Goal: Information Seeking & Learning: Learn about a topic

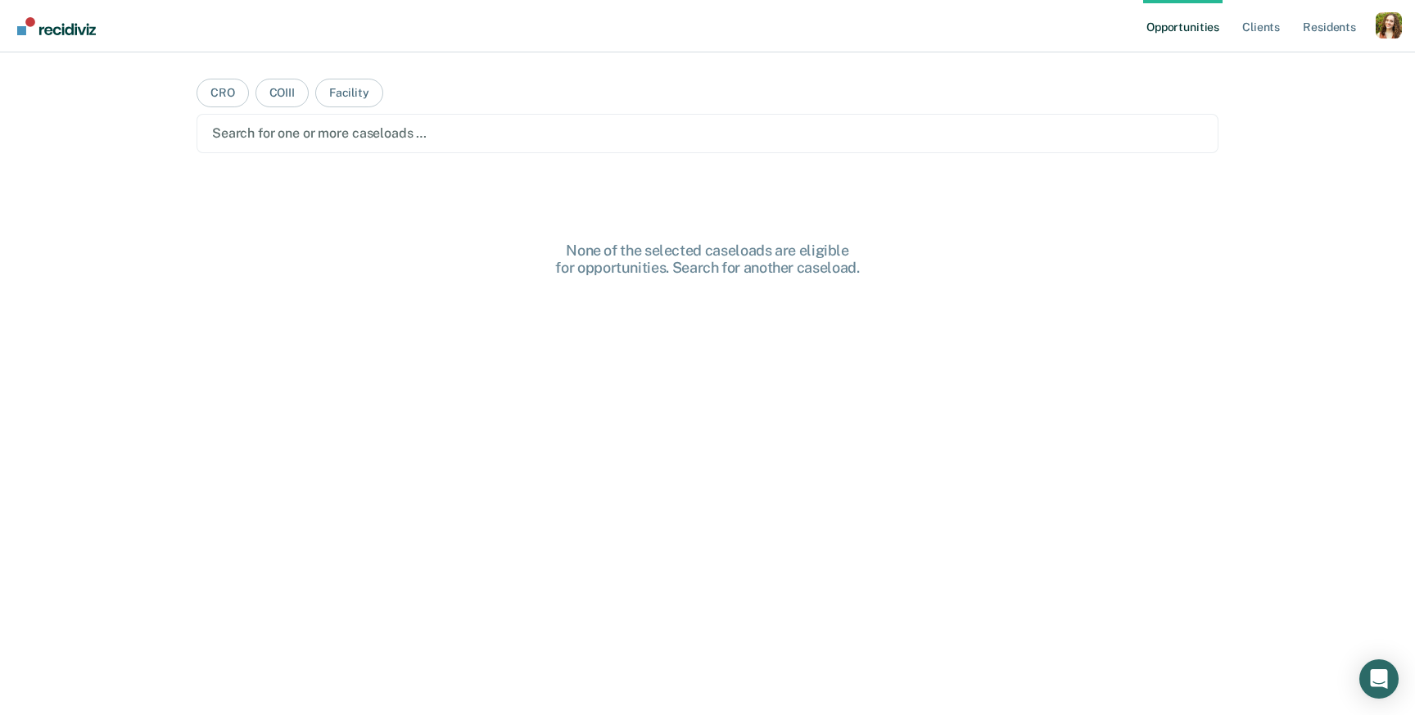
click at [1402, 28] on nav "Opportunities Client s Resident s Profile How it works Log Out" at bounding box center [707, 26] width 1415 height 52
click at [1394, 28] on div "Profile dropdown button" at bounding box center [1389, 25] width 26 height 26
click at [1295, 64] on link "Profile" at bounding box center [1323, 67] width 132 height 14
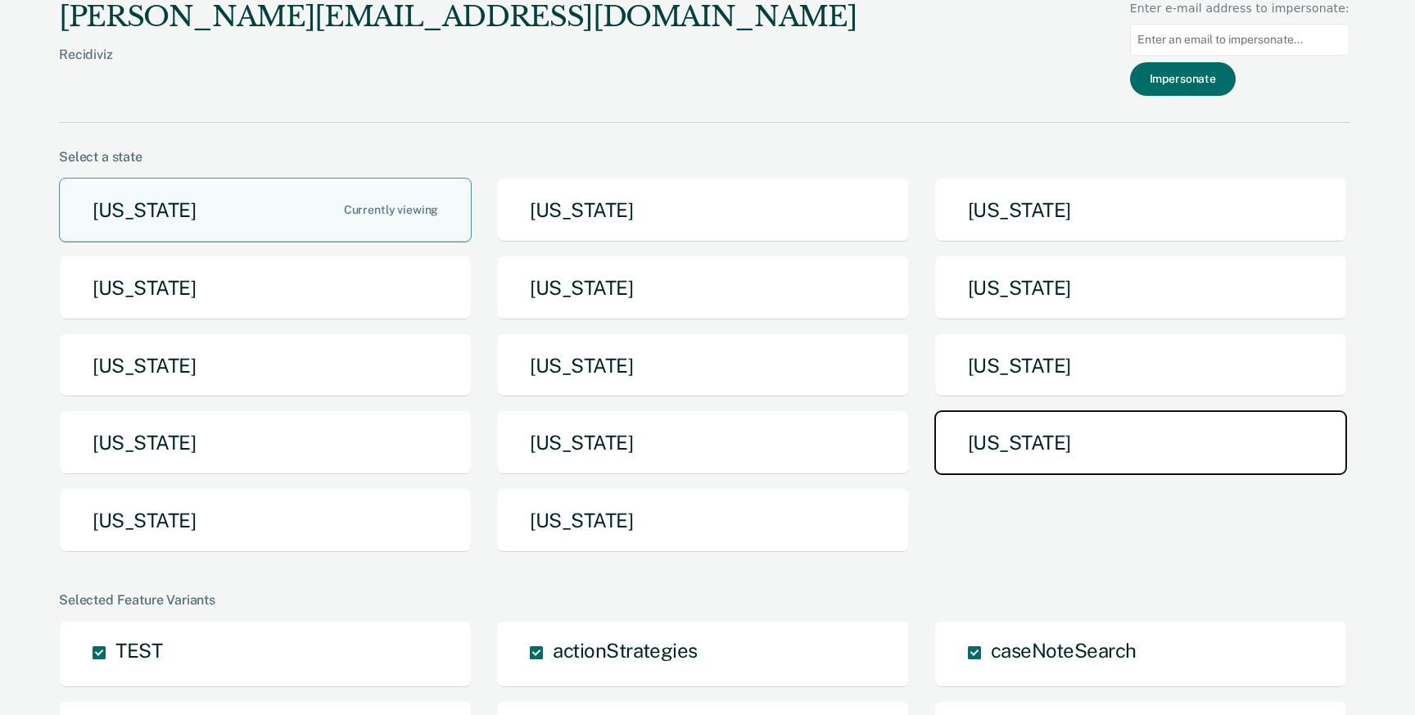
click at [1003, 432] on button "[US_STATE]" at bounding box center [1141, 442] width 413 height 65
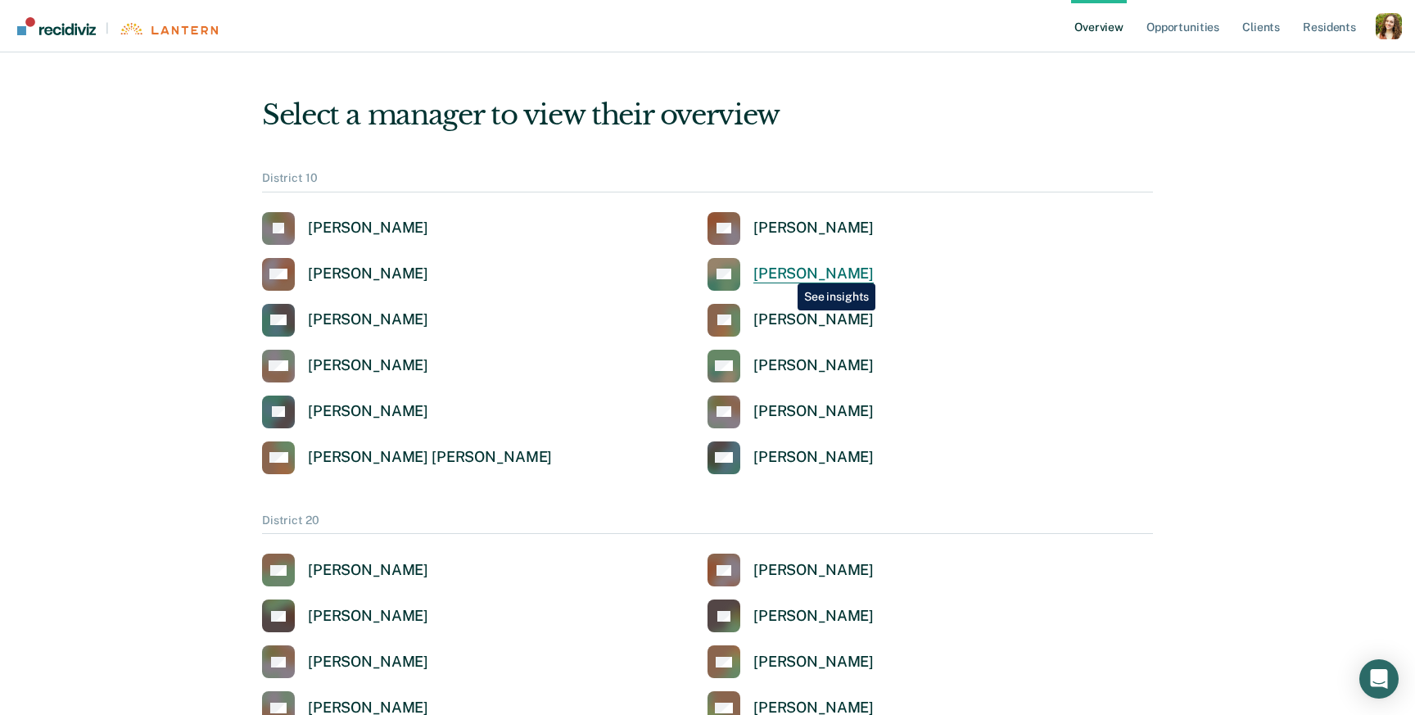
click at [785, 271] on div "Kelly Earles" at bounding box center [814, 274] width 120 height 19
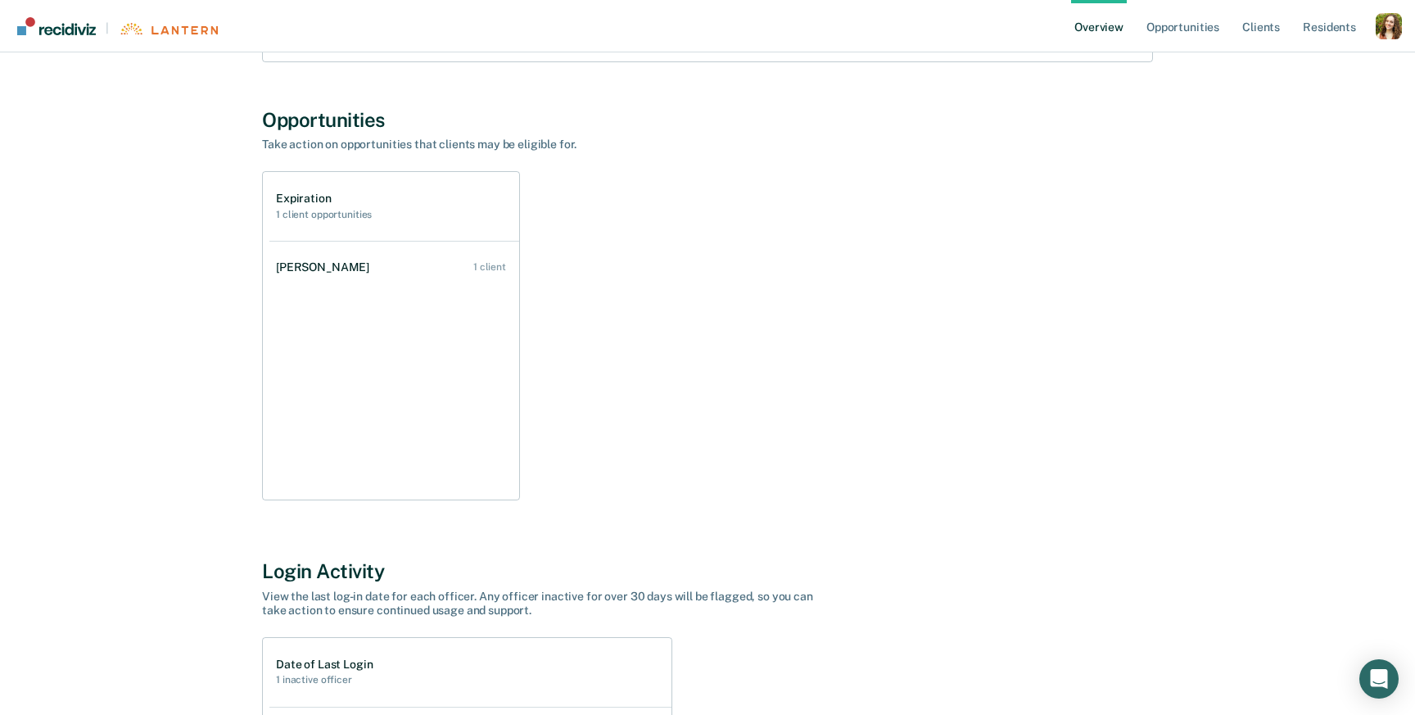
scroll to position [677, 0]
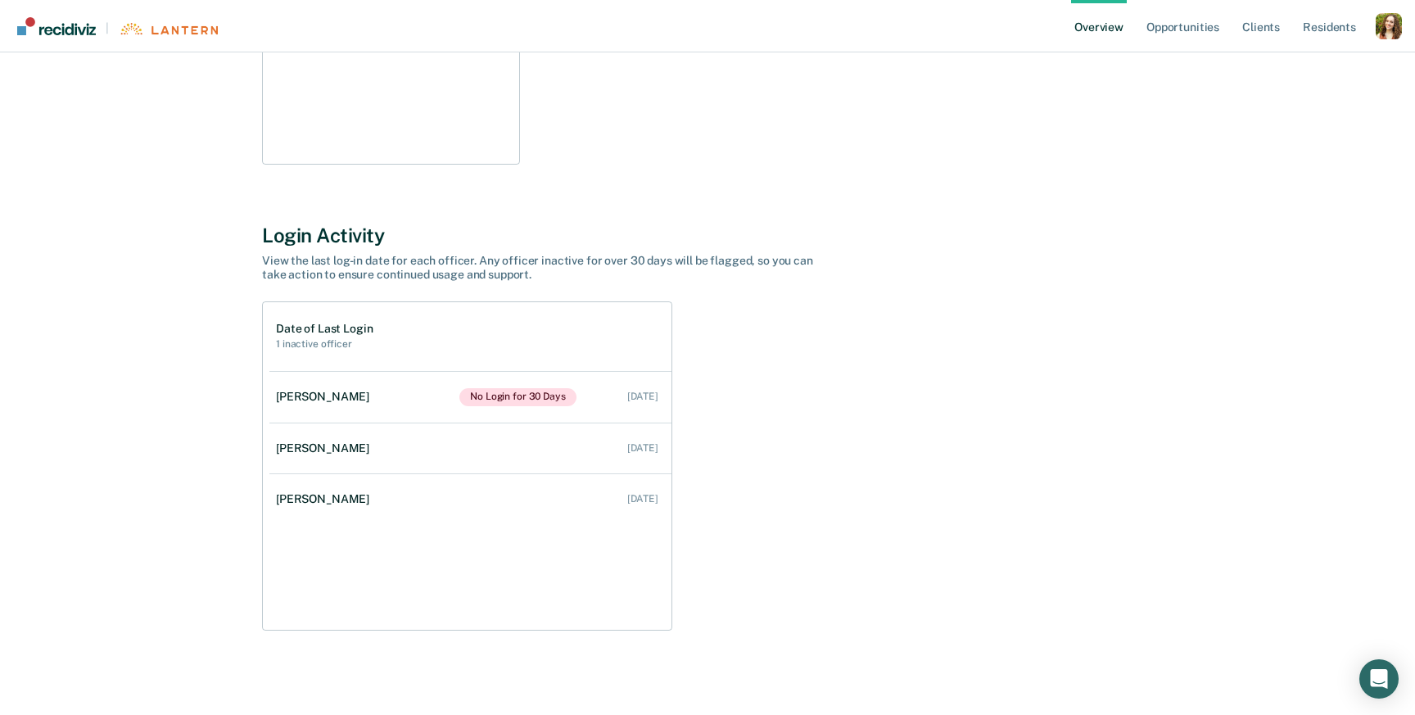
click at [1373, 29] on ul "Overview Opportunities Client s Resident s" at bounding box center [1223, 26] width 305 height 52
click at [1387, 31] on div "Profile dropdown button" at bounding box center [1389, 26] width 26 height 26
click at [1284, 71] on link "Profile" at bounding box center [1323, 66] width 132 height 14
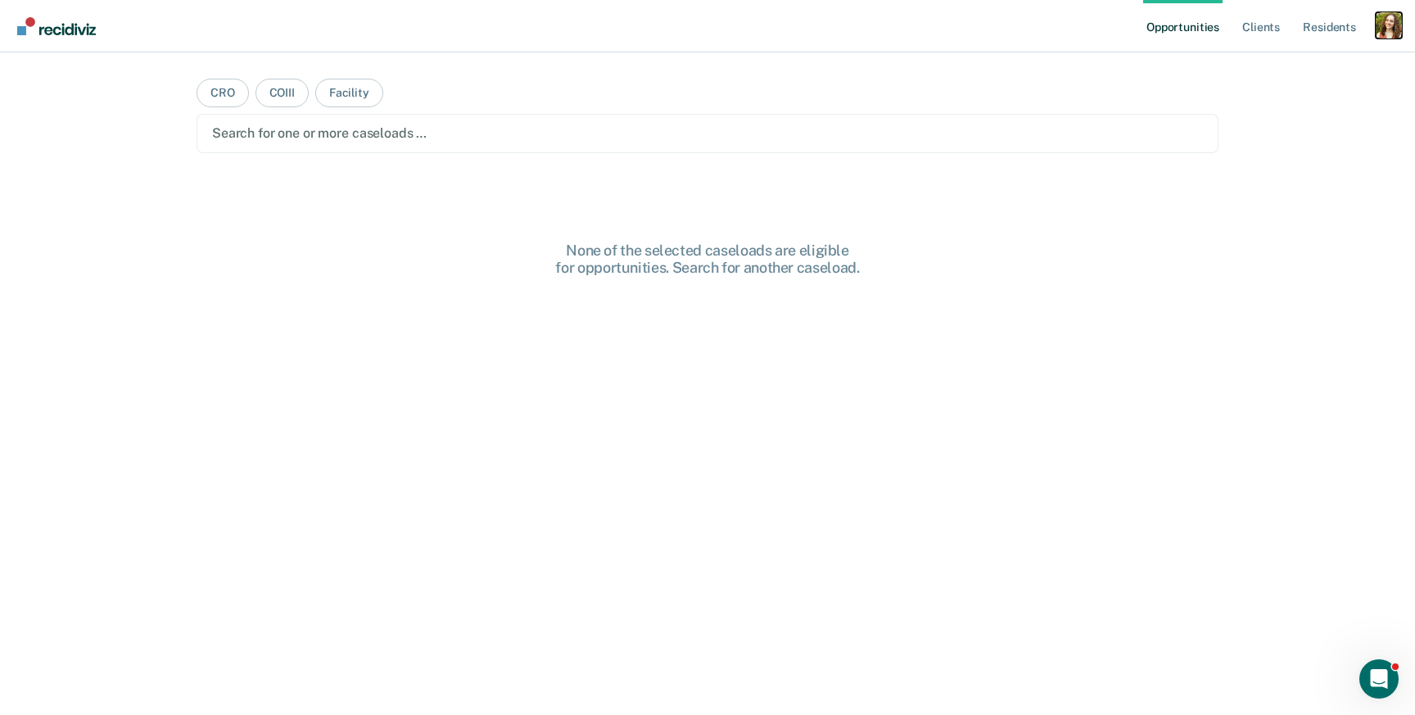
click at [1383, 26] on div "Profile dropdown button" at bounding box center [1389, 25] width 26 height 26
click at [1274, 64] on link "Profile" at bounding box center [1323, 67] width 132 height 14
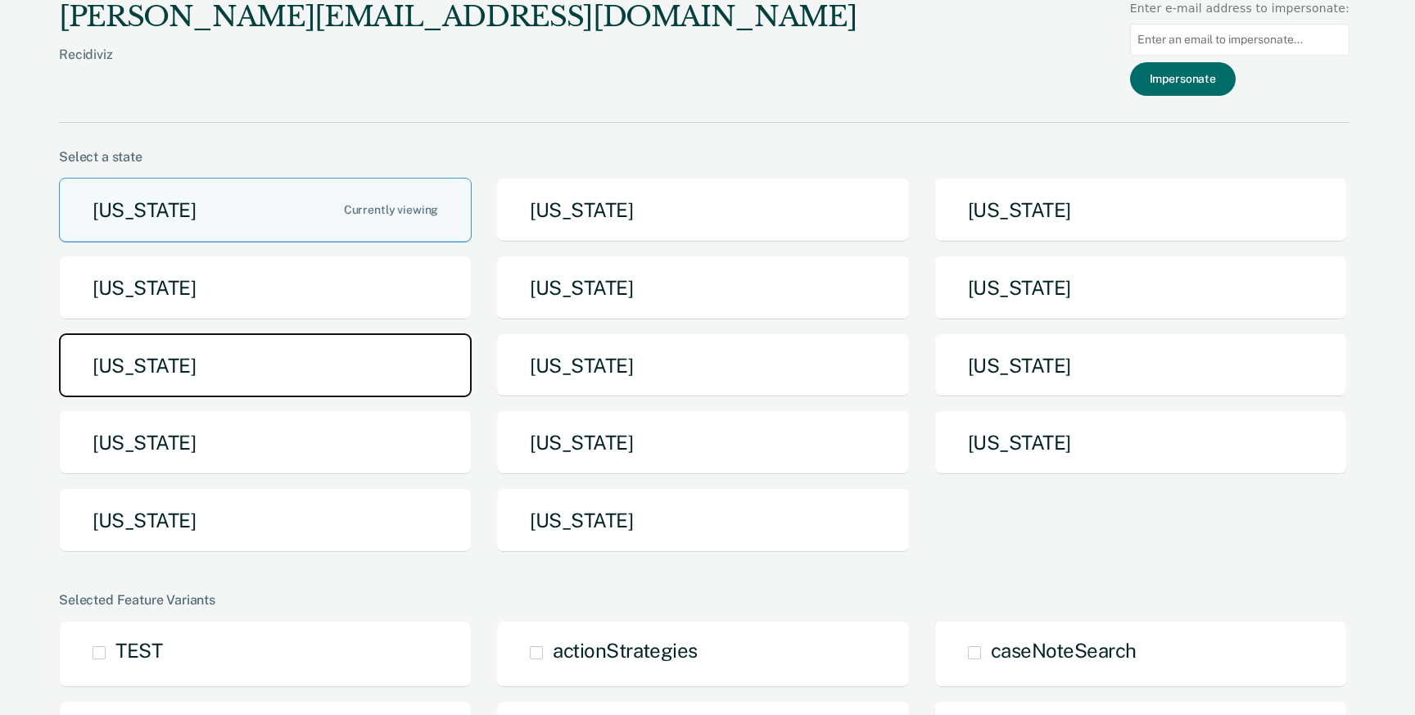
click at [380, 366] on button "Michigan" at bounding box center [265, 365] width 413 height 65
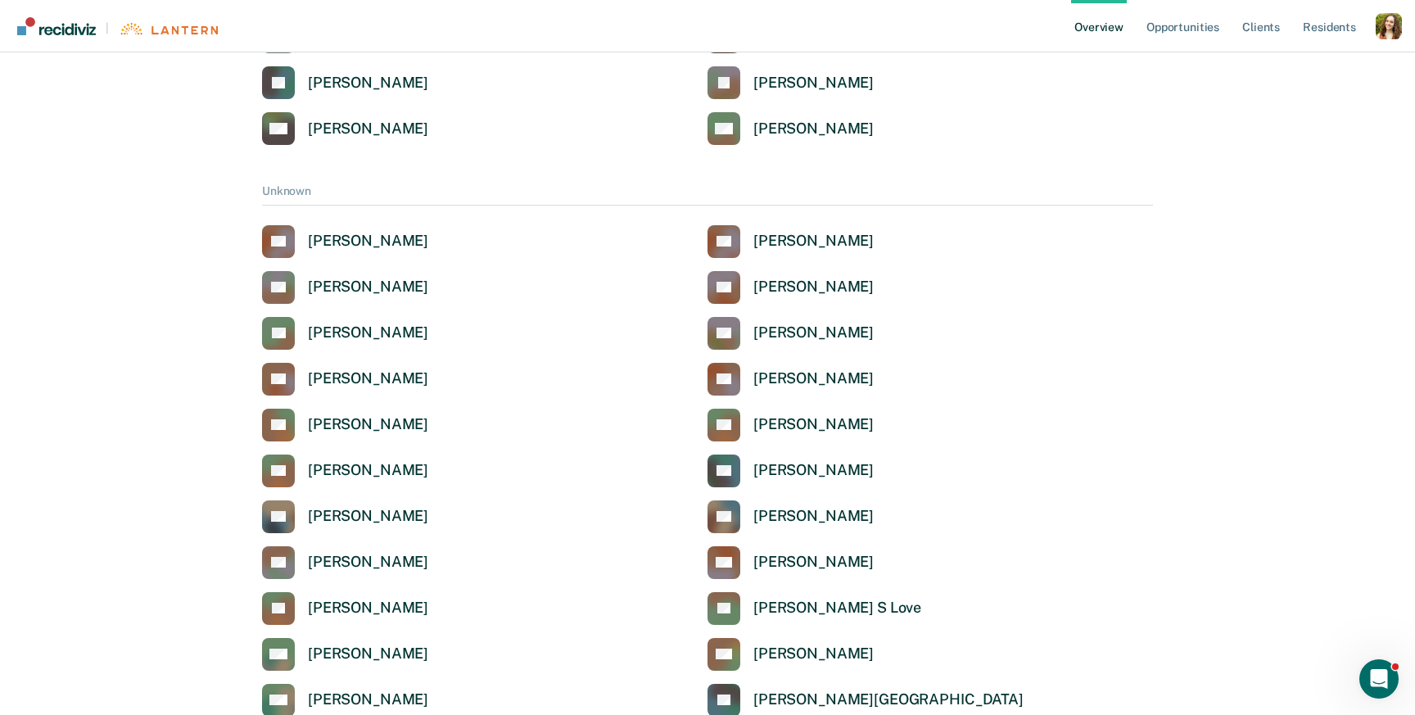
scroll to position [4327, 0]
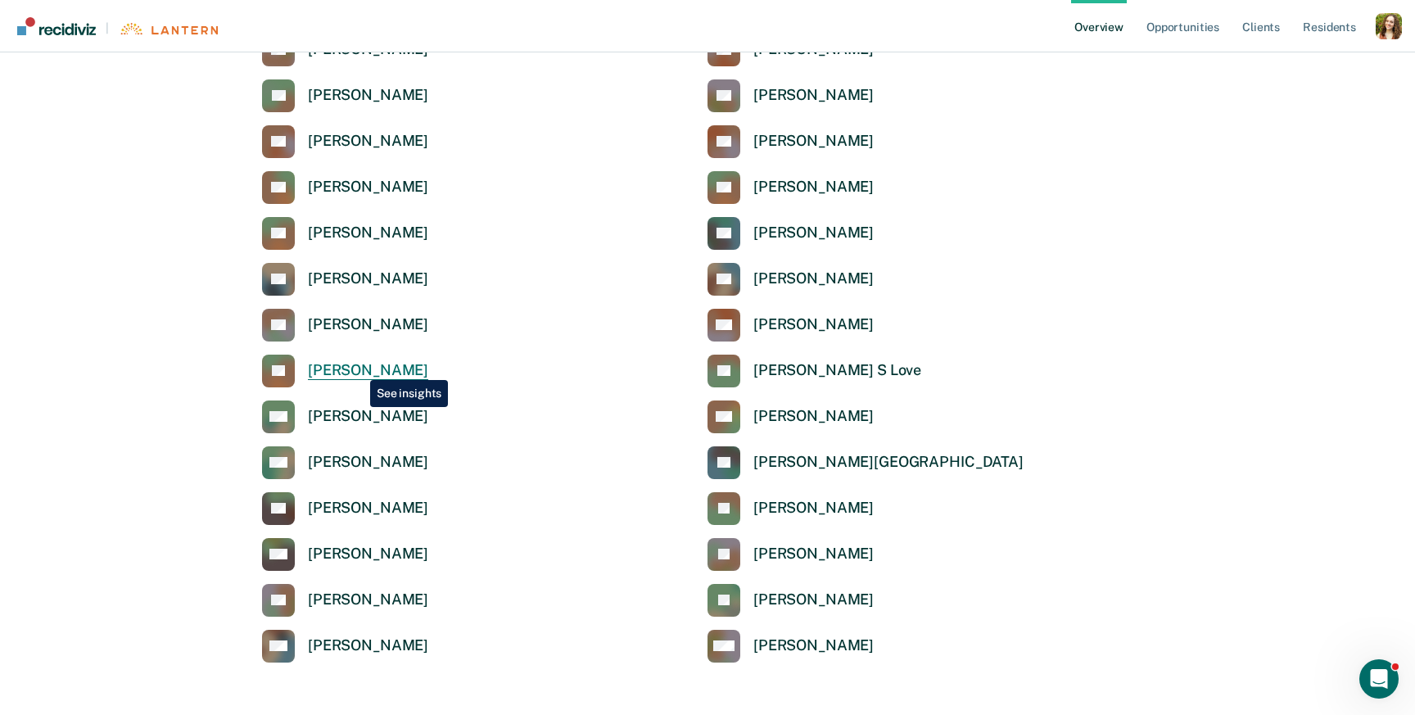
click at [358, 368] on div "Sarah C Lafleche" at bounding box center [368, 370] width 120 height 19
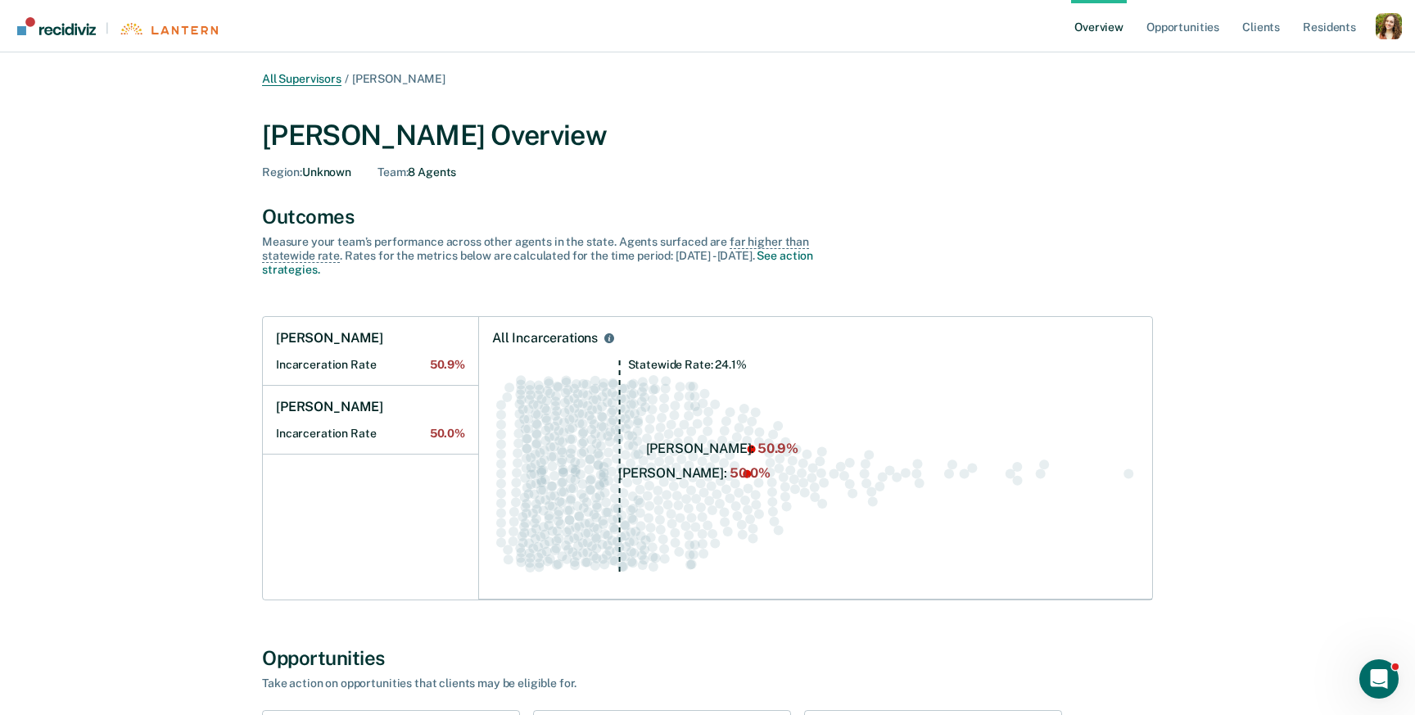
click at [317, 80] on link "All Supervisors" at bounding box center [301, 79] width 79 height 14
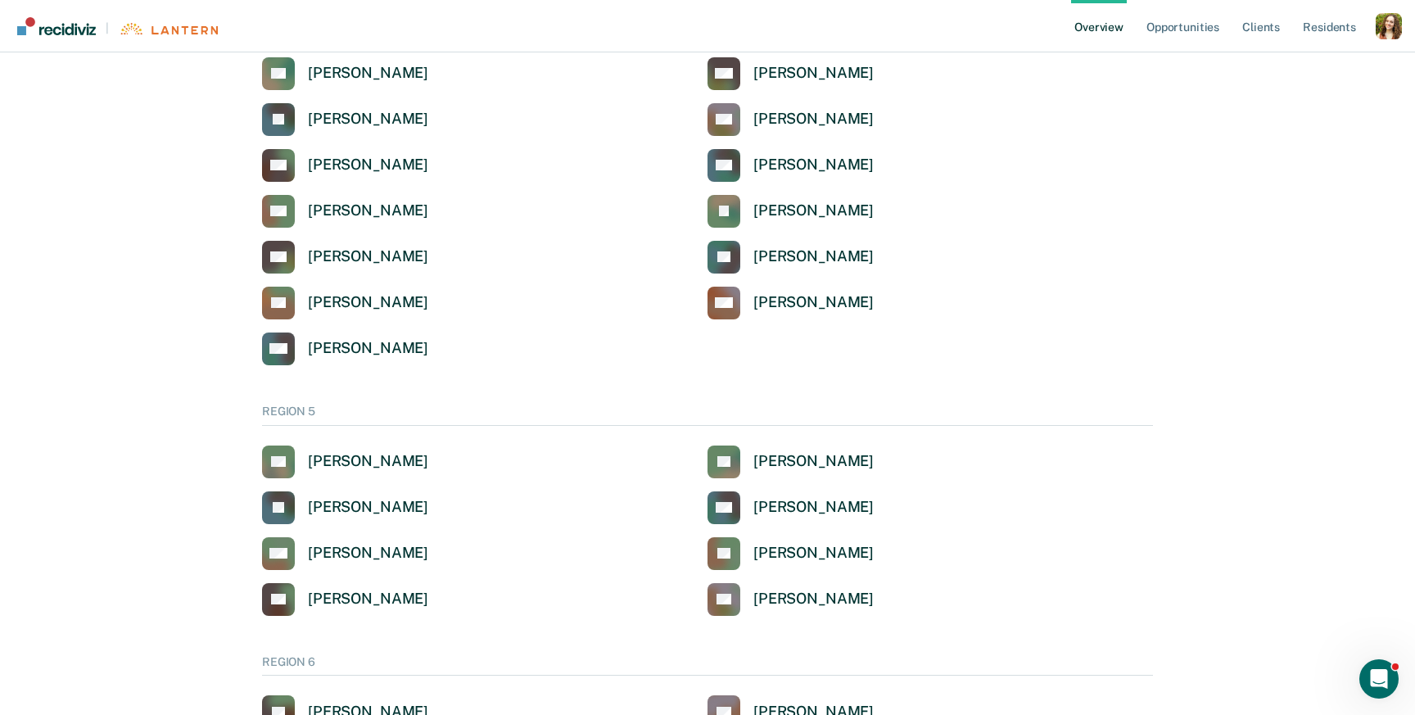
scroll to position [4110, 0]
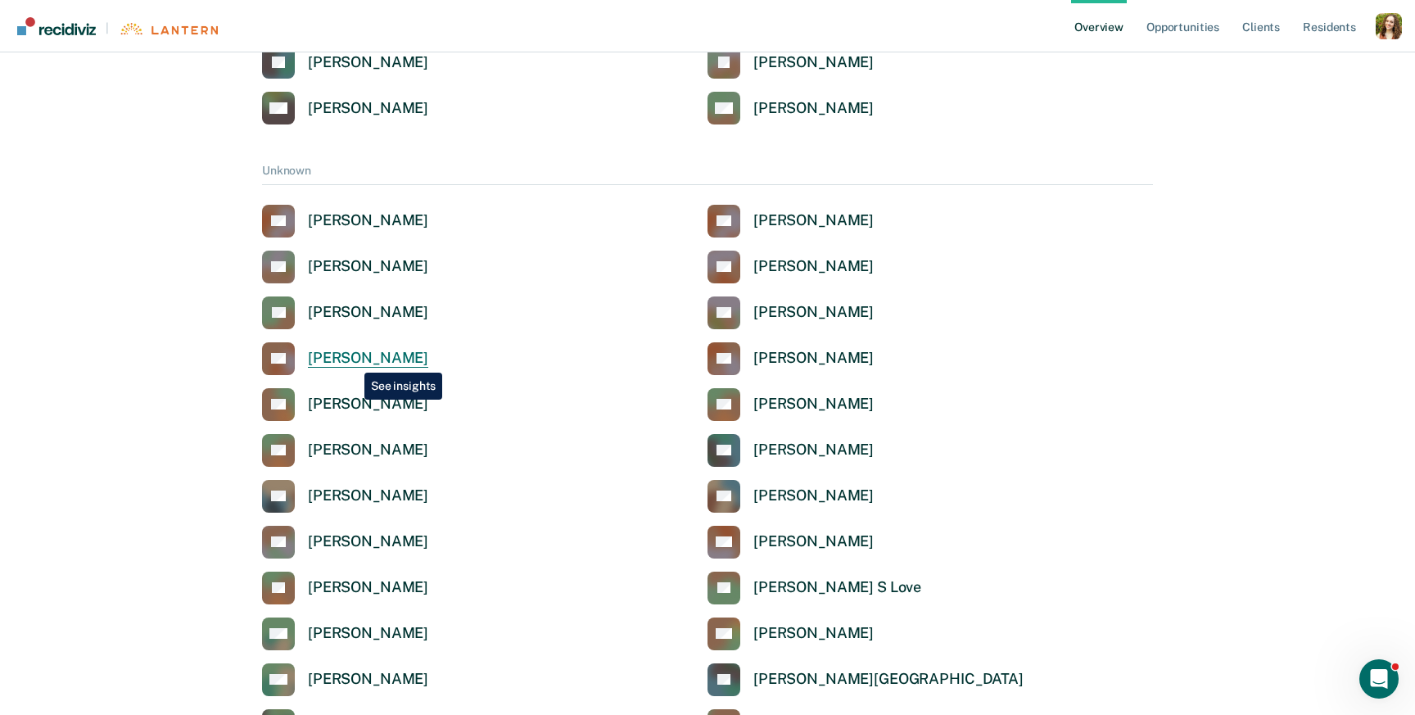
click at [337, 361] on div "Daryn E Cobb" at bounding box center [368, 358] width 120 height 19
